Goal: Task Accomplishment & Management: Use online tool/utility

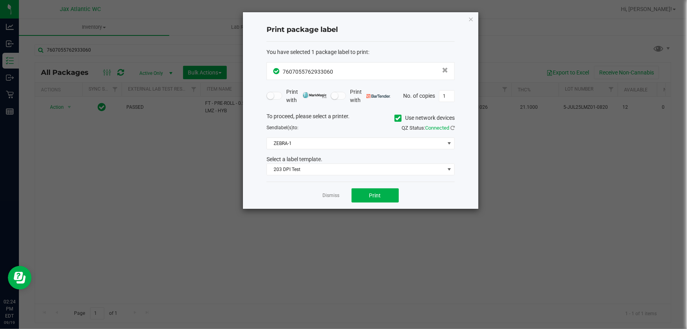
click at [475, 17] on div "Print package label You have selected 1 package label to print : 76070557629330…" at bounding box center [360, 110] width 235 height 196
click at [473, 17] on div "Print package label You have selected 1 package label to print : 76070557629330…" at bounding box center [360, 110] width 235 height 196
click at [472, 16] on icon "button" at bounding box center [471, 18] width 6 height 9
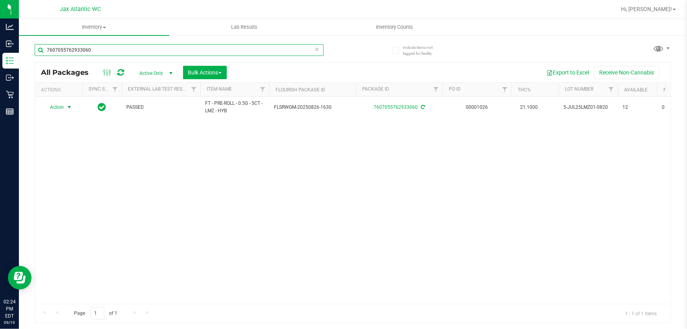
drag, startPoint x: 304, startPoint y: 47, endPoint x: 312, endPoint y: 47, distance: 8.3
click at [307, 46] on input "7607055762933060" at bounding box center [179, 50] width 289 height 12
click at [320, 47] on input "7607055762933060" at bounding box center [179, 50] width 289 height 12
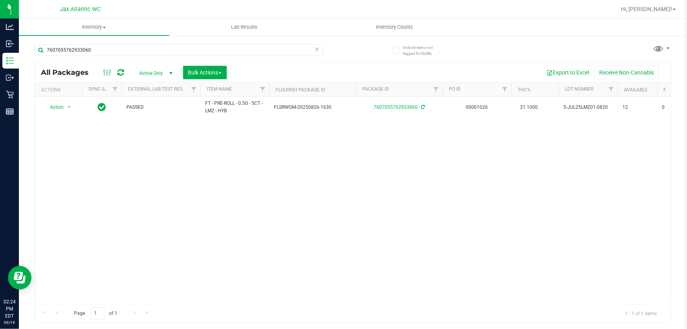
click at [318, 48] on icon at bounding box center [317, 48] width 6 height 9
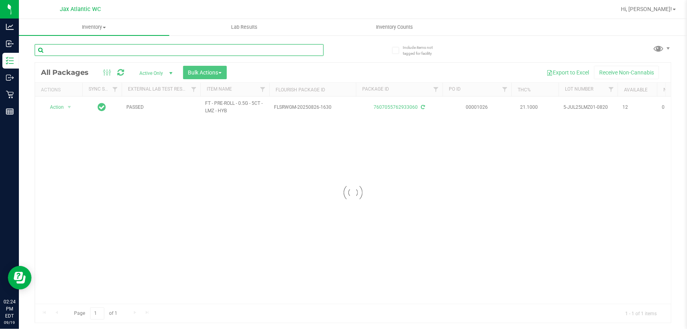
click at [136, 48] on input "text" at bounding box center [179, 50] width 289 height 12
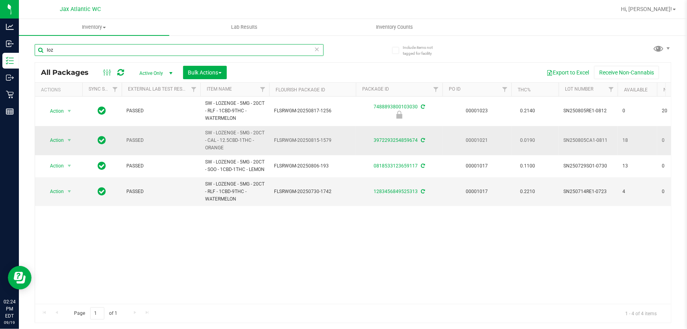
type input "loz"
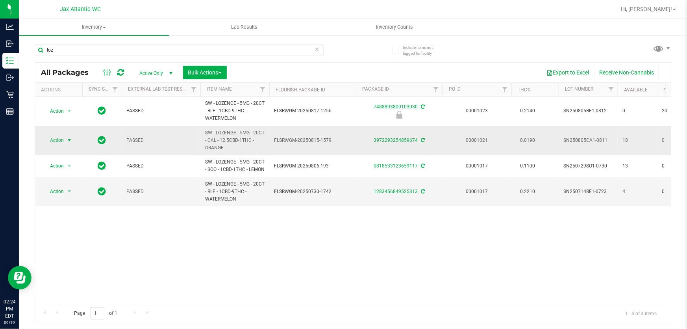
click at [51, 135] on span "Action" at bounding box center [53, 140] width 21 height 11
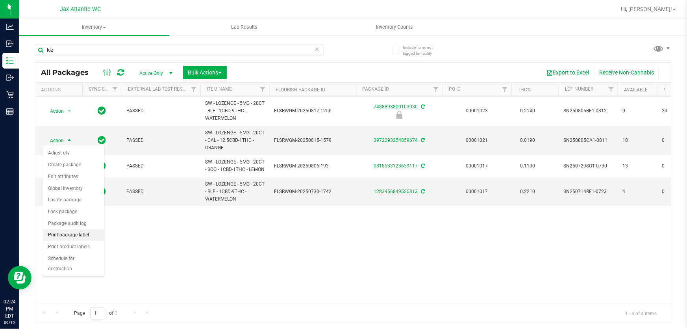
click at [68, 235] on li "Print package label" at bounding box center [73, 235] width 61 height 12
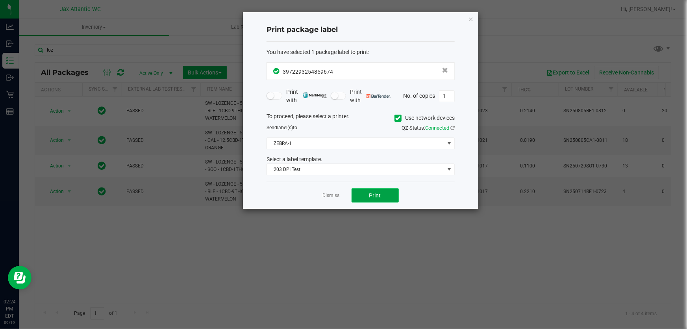
click at [371, 199] on button "Print" at bounding box center [374, 195] width 47 height 14
click at [472, 17] on icon "button" at bounding box center [471, 18] width 6 height 9
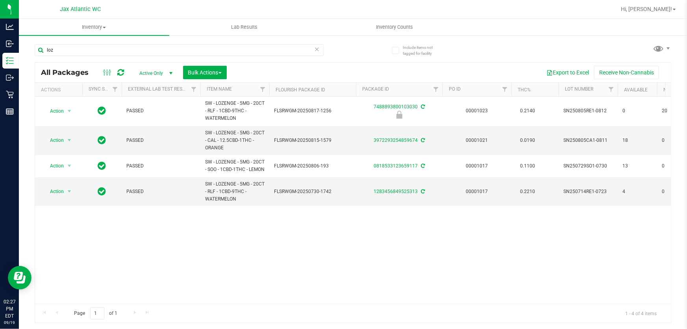
click at [318, 47] on icon at bounding box center [317, 48] width 6 height 9
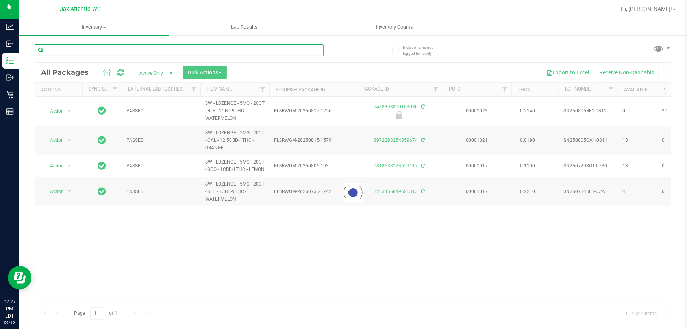
click at [76, 52] on input "text" at bounding box center [179, 50] width 289 height 12
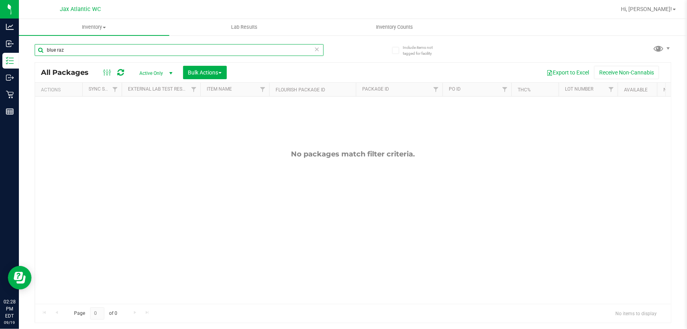
drag, startPoint x: 76, startPoint y: 50, endPoint x: 55, endPoint y: 55, distance: 22.2
click at [55, 55] on input "blue raz" at bounding box center [179, 50] width 289 height 12
click at [54, 55] on input "blue raz" at bounding box center [179, 50] width 289 height 12
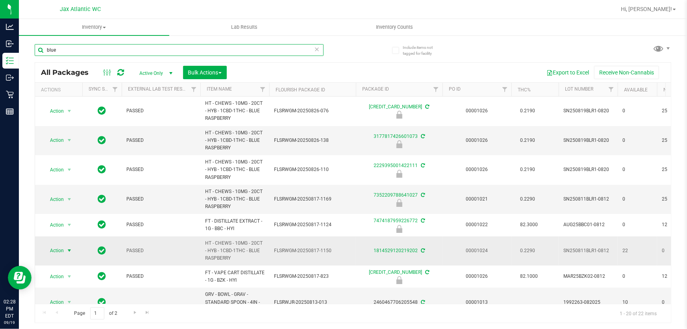
type input "blue"
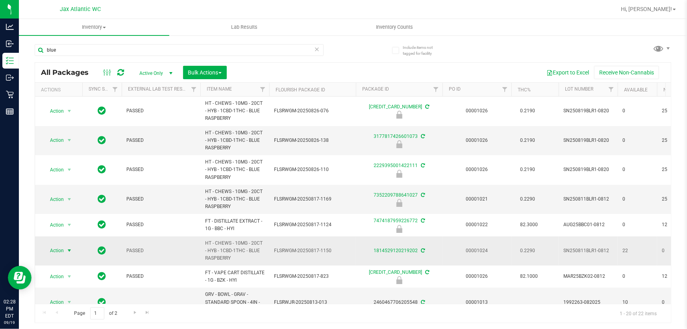
click at [59, 247] on span "Action" at bounding box center [53, 250] width 21 height 11
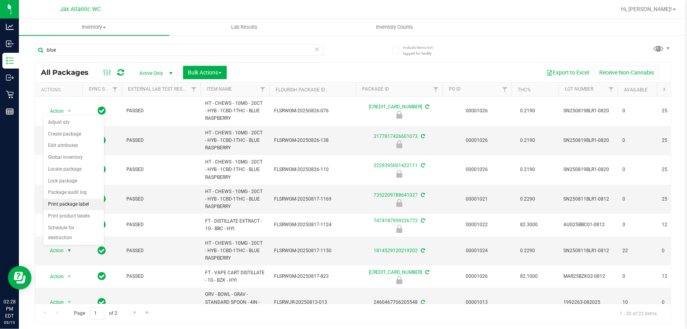
click at [70, 206] on li "Print package label" at bounding box center [73, 204] width 61 height 12
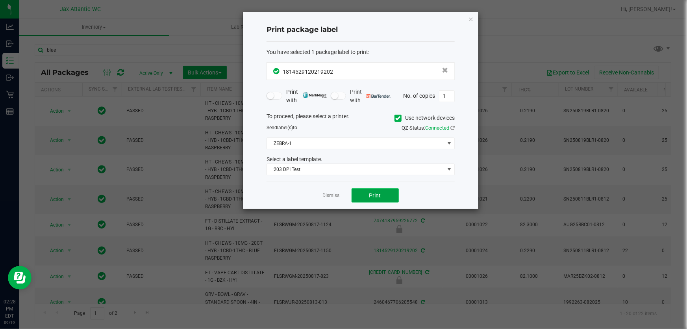
drag, startPoint x: 373, startPoint y: 194, endPoint x: 376, endPoint y: 200, distance: 6.7
click at [376, 200] on button "Print" at bounding box center [374, 195] width 47 height 14
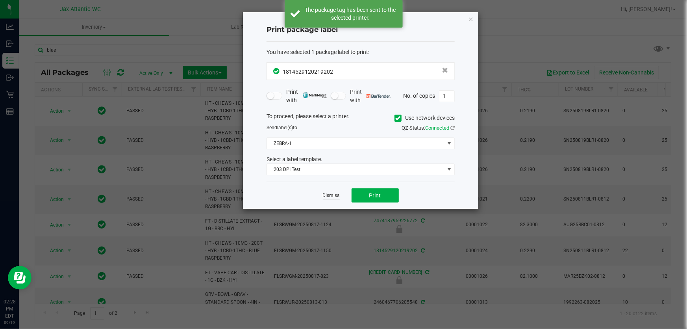
click at [330, 193] on link "Dismiss" at bounding box center [331, 195] width 17 height 7
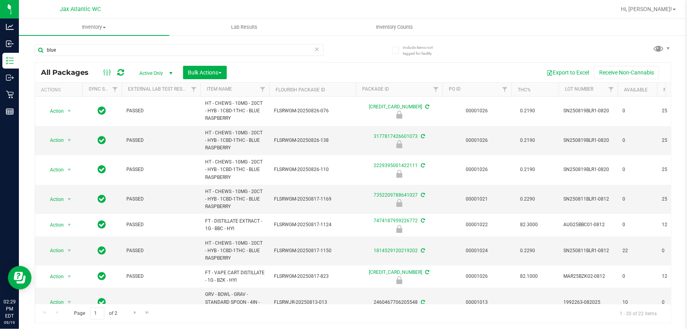
click at [319, 47] on icon at bounding box center [317, 48] width 6 height 9
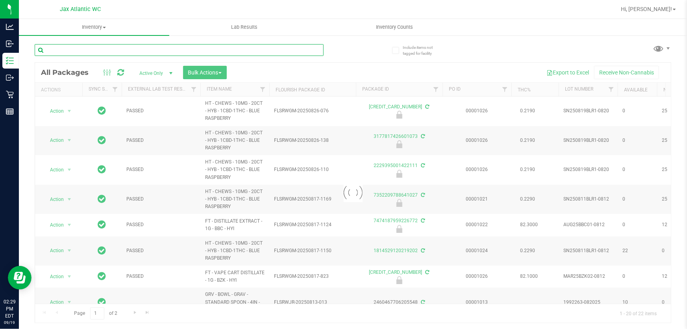
click at [200, 45] on input "text" at bounding box center [179, 50] width 289 height 12
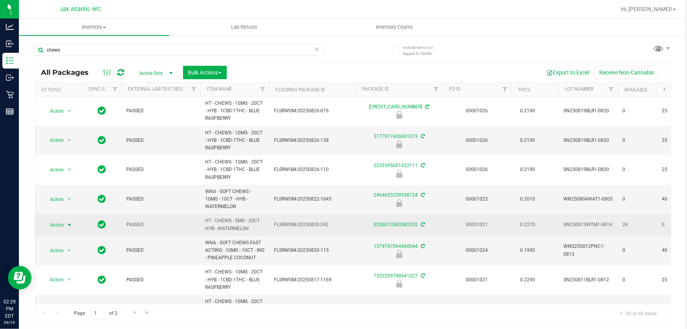
click at [59, 227] on span "Action" at bounding box center [53, 224] width 21 height 11
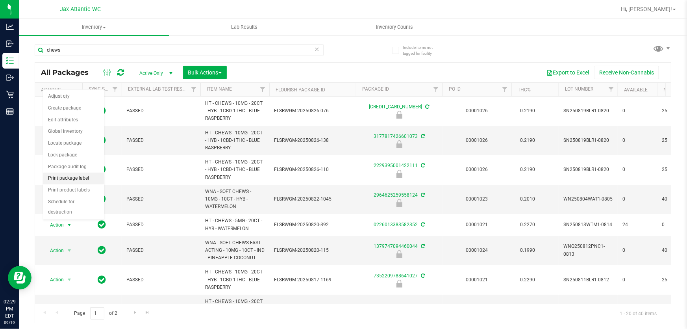
click at [71, 180] on li "Print package label" at bounding box center [73, 178] width 61 height 12
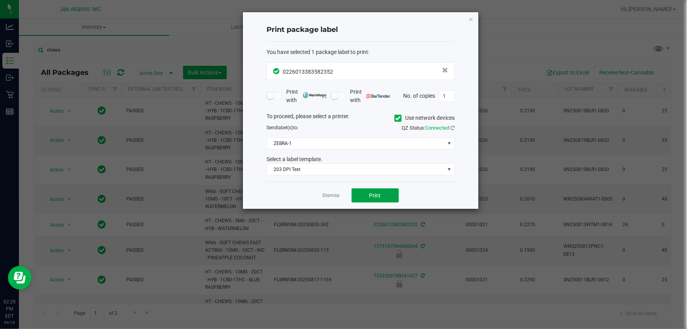
click at [365, 190] on button "Print" at bounding box center [374, 195] width 47 height 14
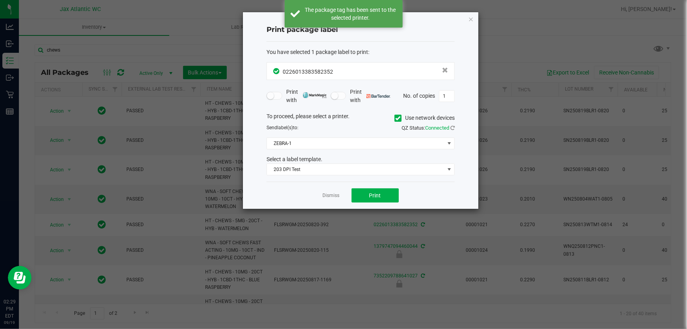
click at [338, 190] on div "Dismiss Print" at bounding box center [360, 194] width 188 height 27
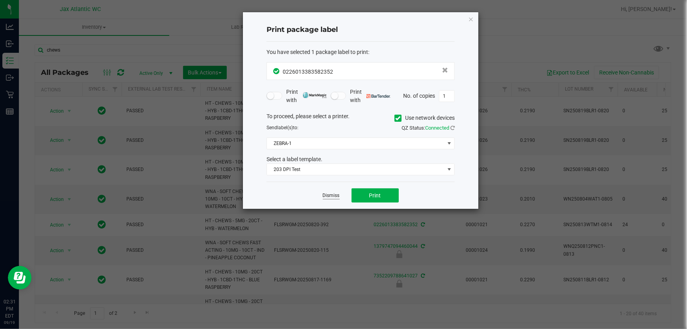
click at [331, 195] on link "Dismiss" at bounding box center [331, 195] width 17 height 7
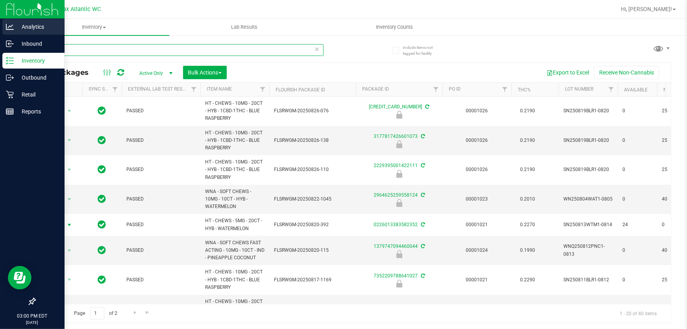
drag, startPoint x: 86, startPoint y: 54, endPoint x: 0, endPoint y: 27, distance: 90.1
click at [0, 28] on div "Analytics Inbound Inventory Outbound Retail Reports 03:00 PM EDT 09/19/2025 09/…" at bounding box center [343, 164] width 687 height 329
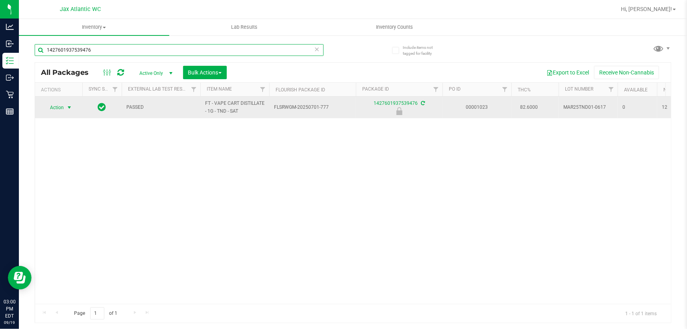
type input "1427601937539476"
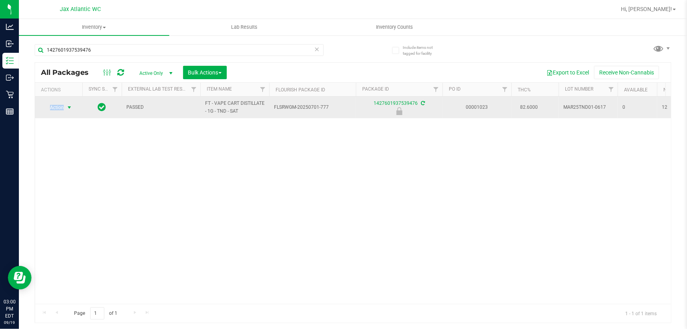
drag, startPoint x: 67, startPoint y: 100, endPoint x: 62, endPoint y: 107, distance: 9.0
click at [65, 103] on td "Action Action Edit attributes Global inventory Locate package Package audit log…" at bounding box center [58, 107] width 47 height 22
click at [60, 108] on span "Action" at bounding box center [53, 107] width 21 height 11
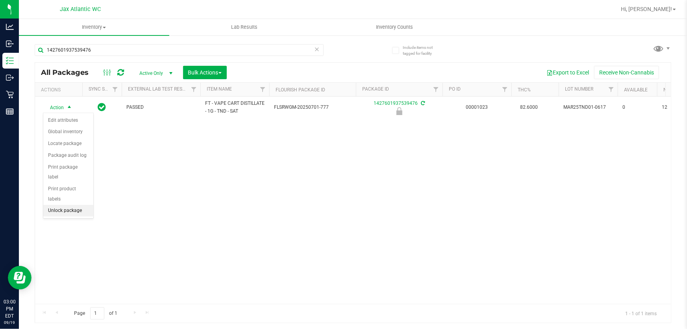
click at [59, 205] on li "Unlock package" at bounding box center [68, 211] width 50 height 12
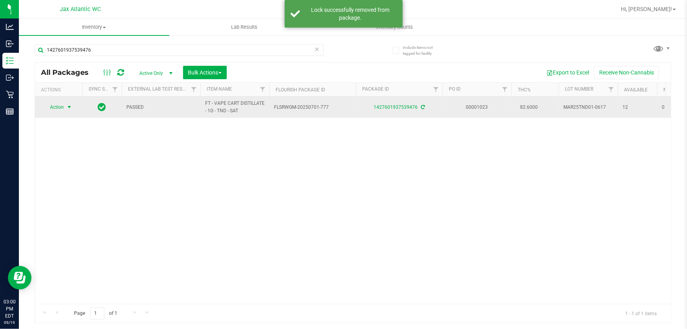
click at [59, 109] on span "Action" at bounding box center [53, 107] width 21 height 11
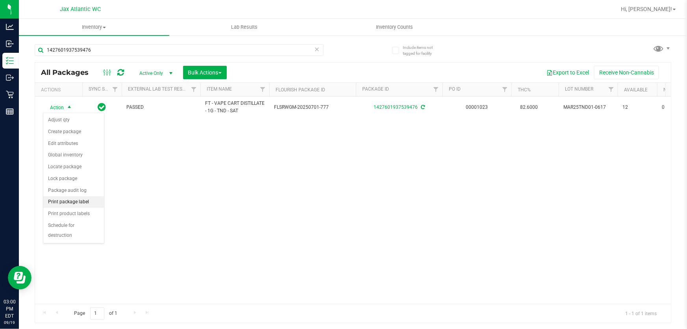
click at [80, 200] on li "Print package label" at bounding box center [73, 202] width 61 height 12
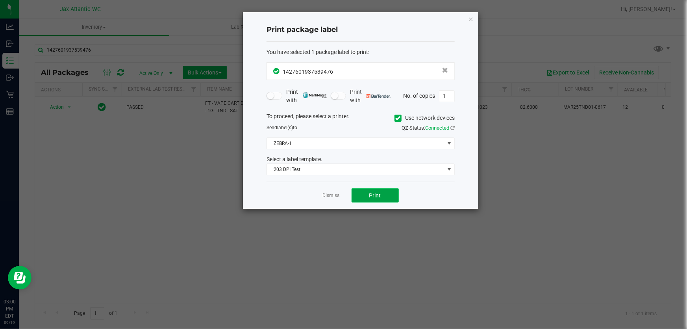
click at [383, 201] on button "Print" at bounding box center [374, 195] width 47 height 14
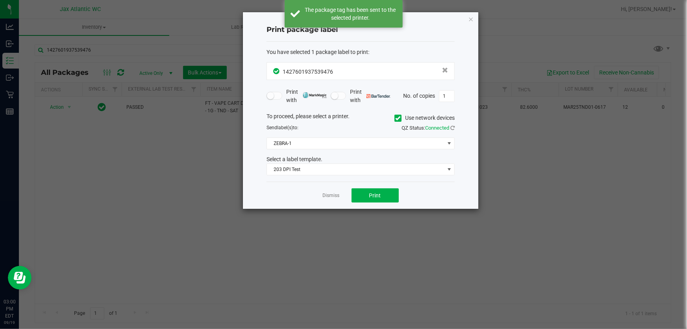
click at [331, 193] on link "Dismiss" at bounding box center [331, 195] width 17 height 7
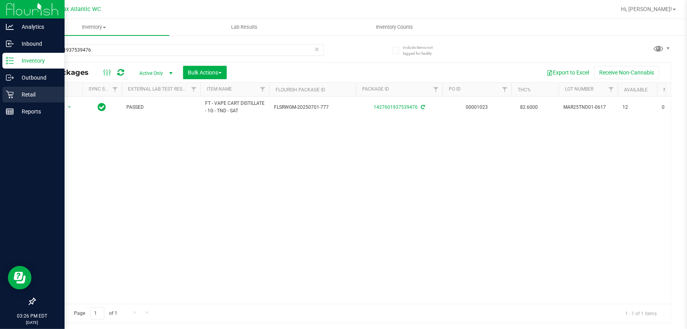
click at [17, 99] on p "Retail" at bounding box center [37, 94] width 47 height 9
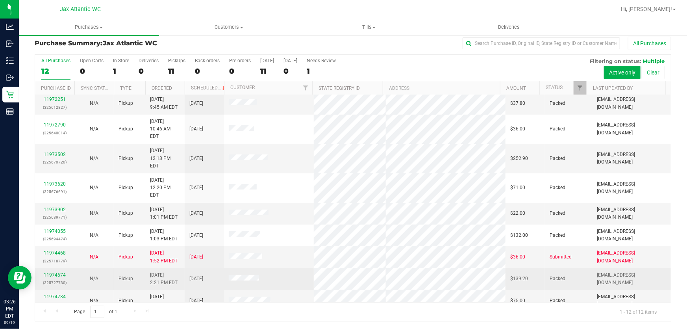
scroll to position [54, 0]
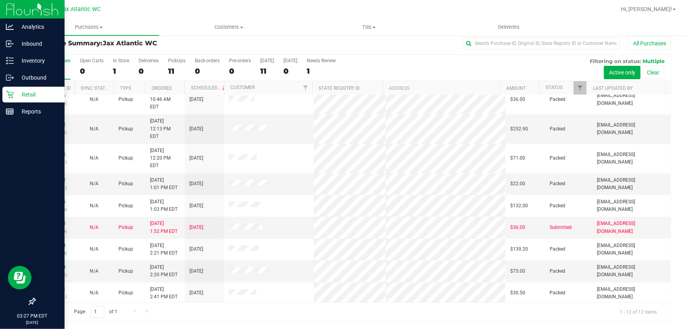
click at [9, 93] on icon at bounding box center [10, 95] width 8 height 8
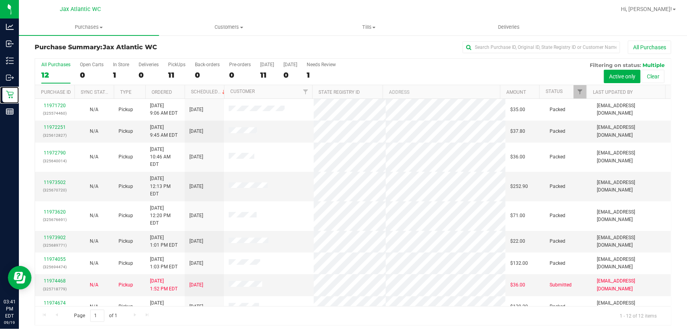
scroll to position [0, 0]
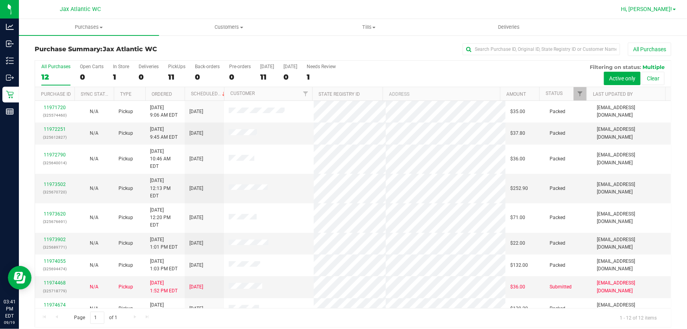
click at [666, 8] on span "Hi, [PERSON_NAME]!" at bounding box center [646, 9] width 51 height 6
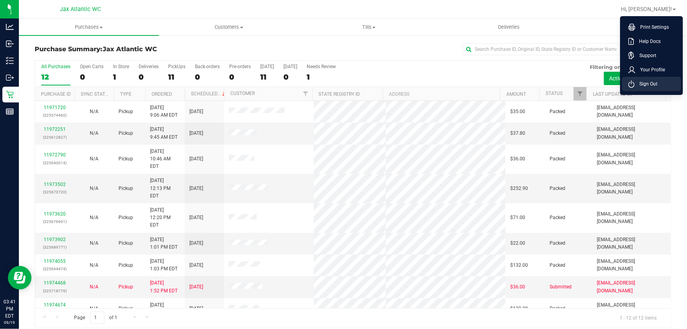
click at [653, 84] on span "Sign Out" at bounding box center [645, 84] width 23 height 8
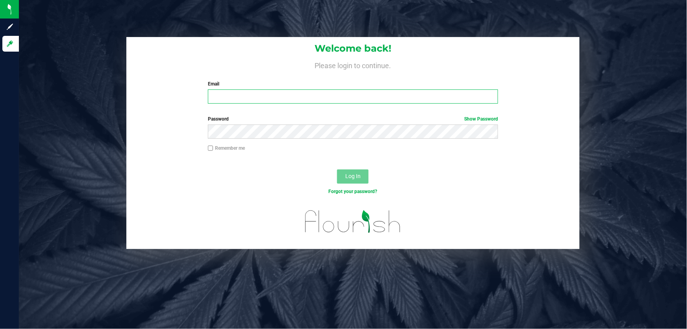
click at [362, 92] on input "Email" at bounding box center [353, 96] width 290 height 14
type input "Apotignano@liveparallel.com"
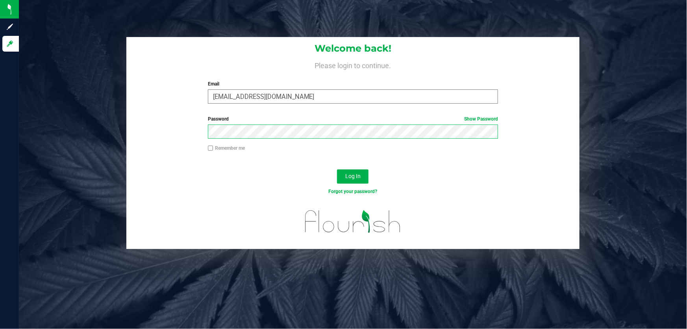
click at [337, 169] on button "Log In" at bounding box center [352, 176] width 31 height 14
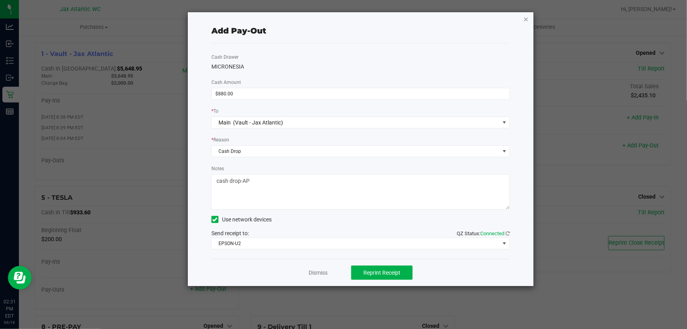
click at [523, 18] on icon "button" at bounding box center [526, 18] width 6 height 9
click at [523, 18] on nav "Jax Atlantic WC Hi, Gaby!" at bounding box center [353, 9] width 668 height 19
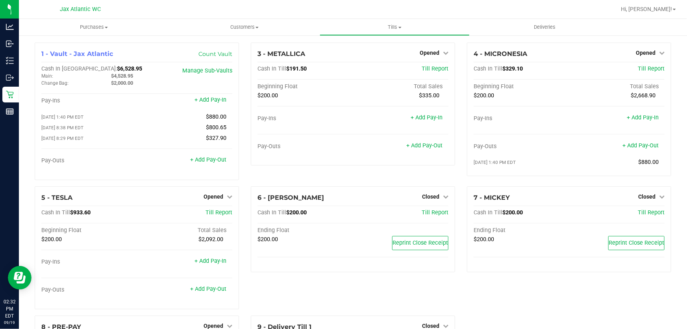
click at [290, 291] on div "6 - [PERSON_NAME] Closed Open Till Cash In Till $200.00 Till Report Ending Floa…" at bounding box center [353, 250] width 216 height 129
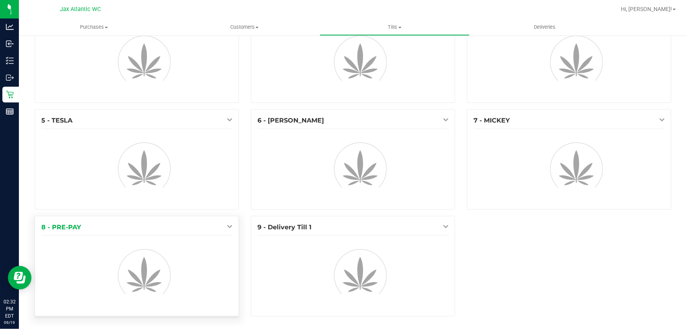
scroll to position [41, 0]
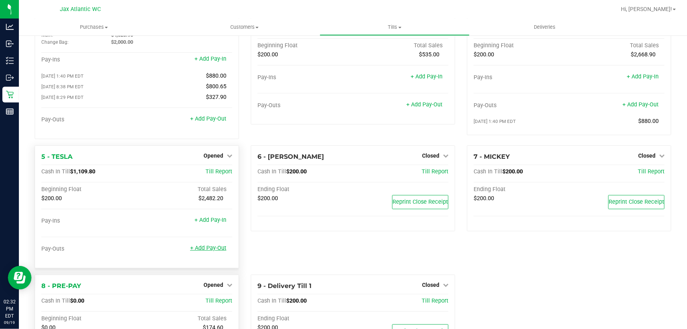
click at [217, 251] on link "+ Add Pay-Out" at bounding box center [208, 247] width 36 height 7
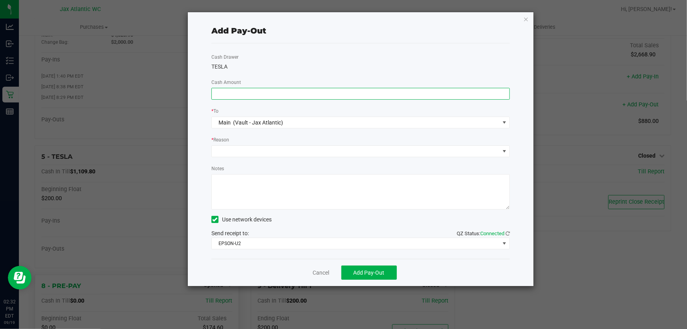
click at [262, 97] on input at bounding box center [361, 93] width 298 height 11
type input "$740.00"
click at [266, 73] on div "Cash Drawer TESLA Cash Amount $740.00 * To Main (Vault - Jax Atlantic) * Reason…" at bounding box center [360, 150] width 298 height 215
click at [240, 150] on span at bounding box center [356, 151] width 288 height 11
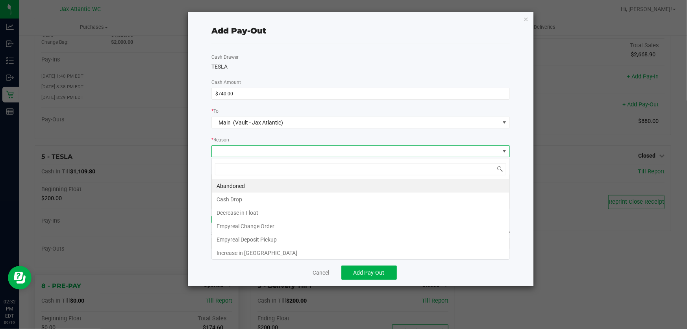
scroll to position [12, 299]
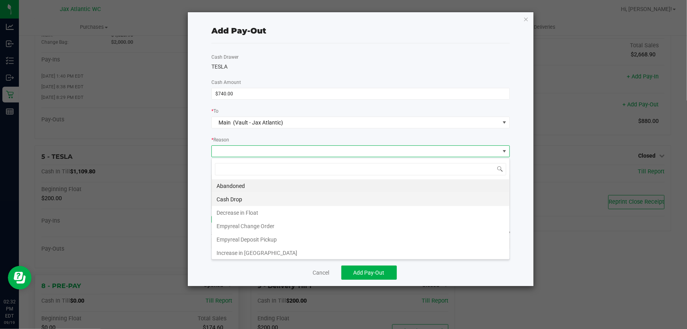
click at [240, 202] on li "Cash Drop" at bounding box center [361, 198] width 298 height 13
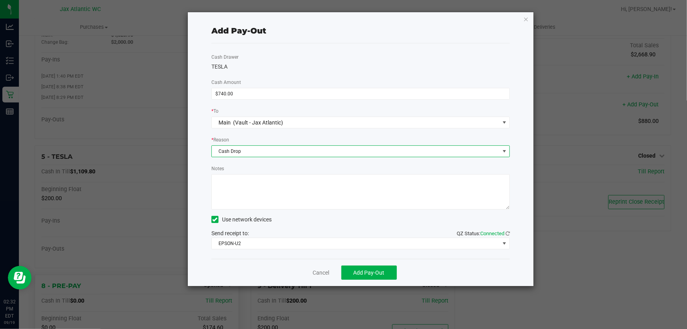
click at [259, 196] on textarea "Notes" at bounding box center [360, 191] width 298 height 35
type textarea "cash drop-AP"
drag, startPoint x: 363, startPoint y: 270, endPoint x: 358, endPoint y: 270, distance: 5.1
click at [361, 270] on span "Add Pay-Out" at bounding box center [368, 272] width 31 height 6
